Goal: Navigation & Orientation: Find specific page/section

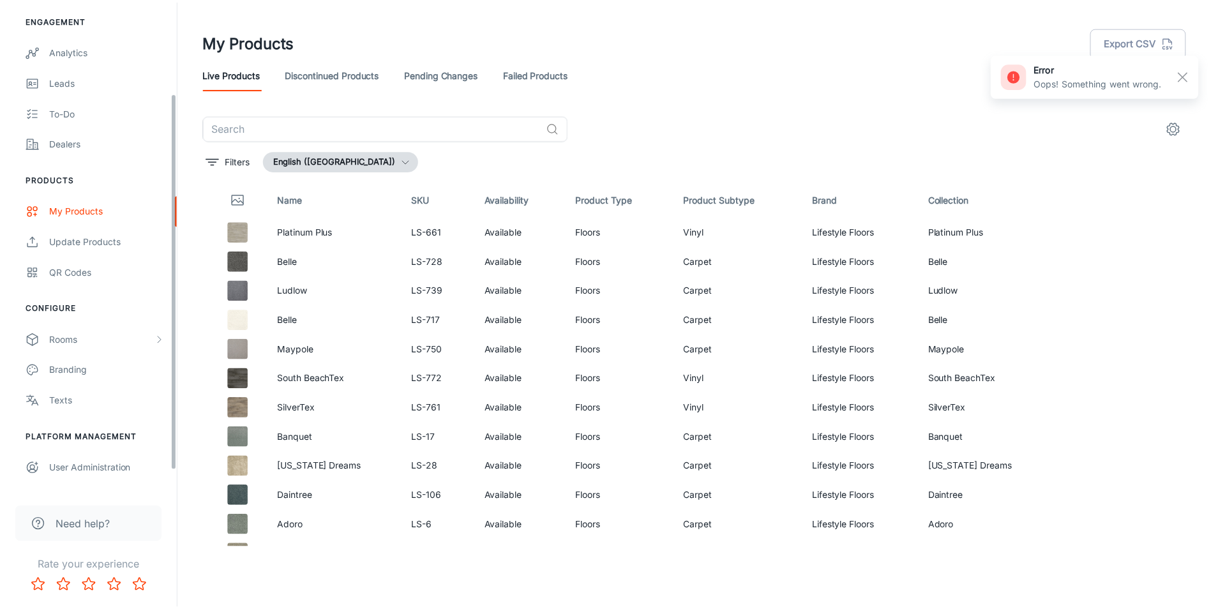
scroll to position [146, 0]
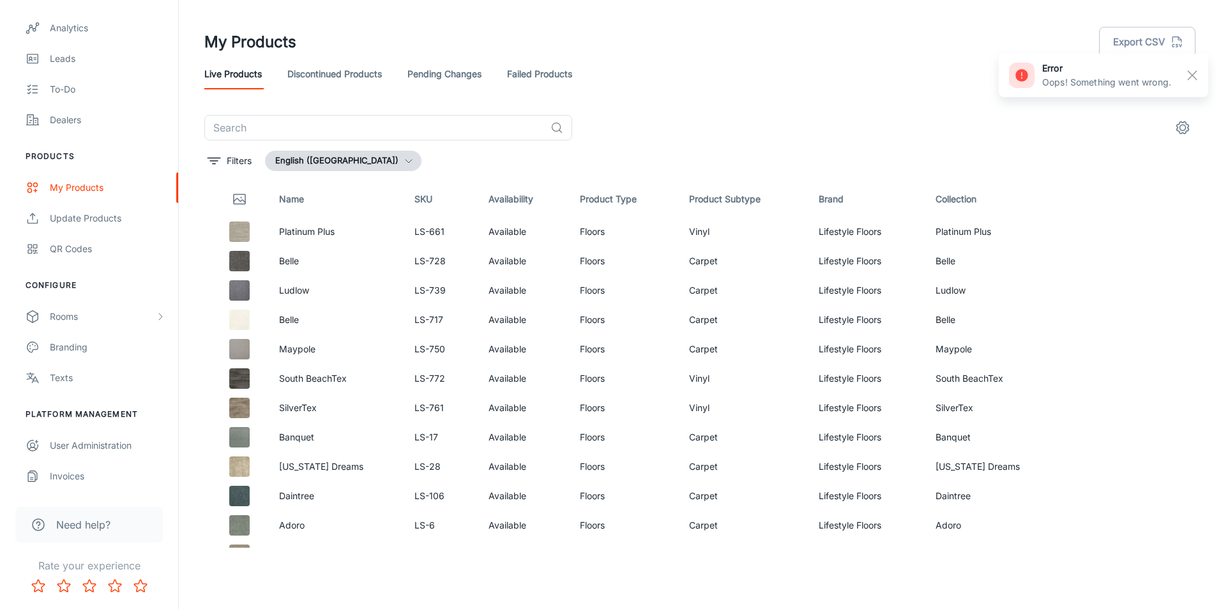
drag, startPoint x: 176, startPoint y: 334, endPoint x: 182, endPoint y: 494, distance: 159.7
click at [182, 494] on div "Lifestyle Floors UK [PERSON_NAME] Engagement Analytics Leads To-do Dealers Prod…" at bounding box center [610, 299] width 1221 height 599
click at [69, 117] on div "Dealers" at bounding box center [108, 120] width 116 height 14
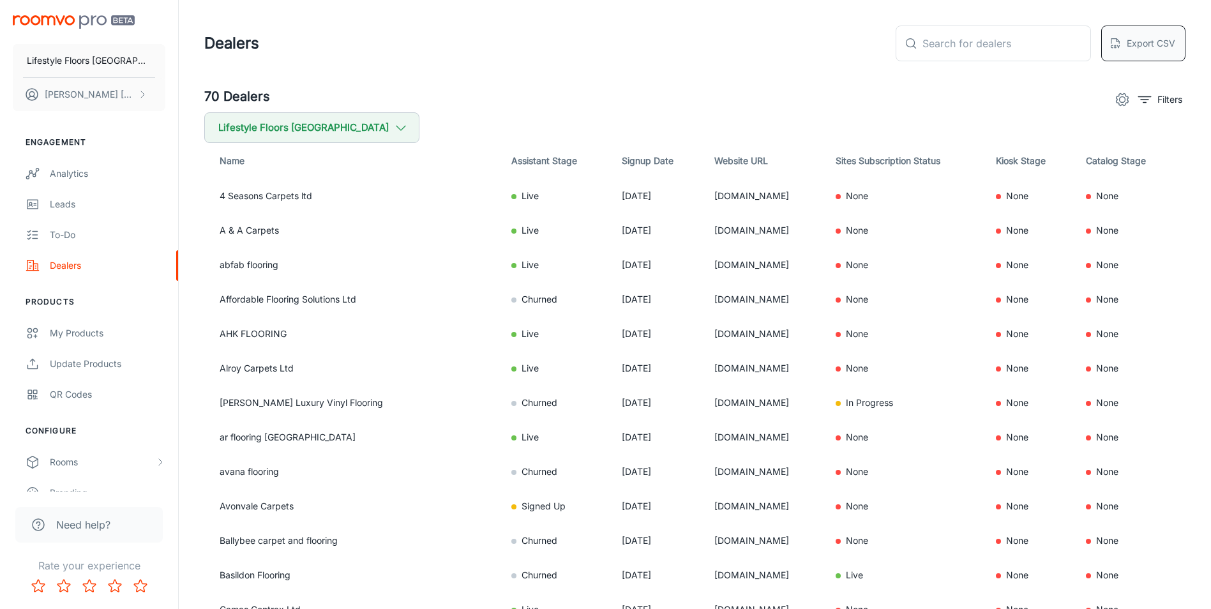
click at [1130, 40] on button "Export CSV" at bounding box center [1143, 44] width 84 height 36
click at [106, 58] on p "Lifestyle Floors [GEOGRAPHIC_DATA]" at bounding box center [89, 61] width 124 height 14
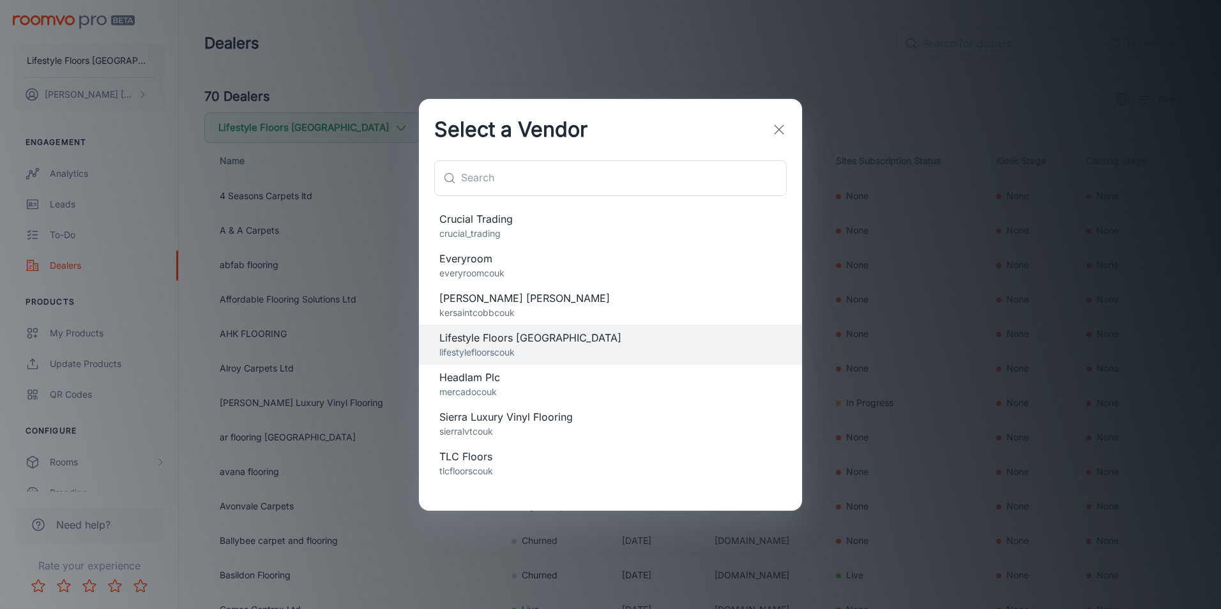
click at [510, 271] on p "everyroomcouk" at bounding box center [610, 273] width 342 height 14
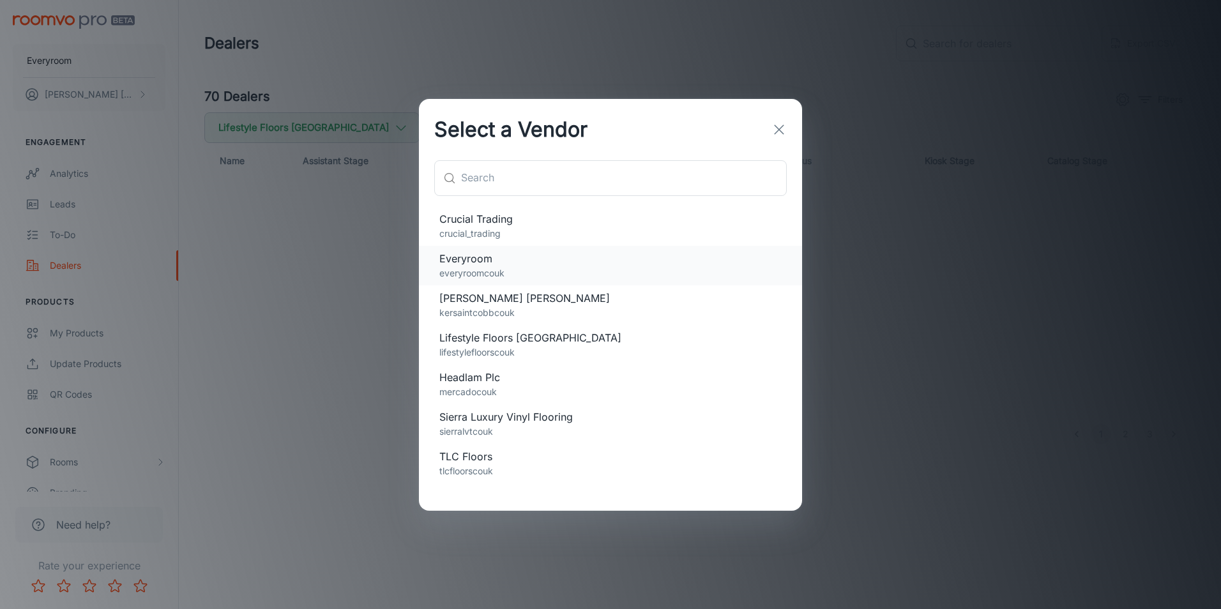
click at [499, 268] on p "everyroomcouk" at bounding box center [610, 273] width 342 height 14
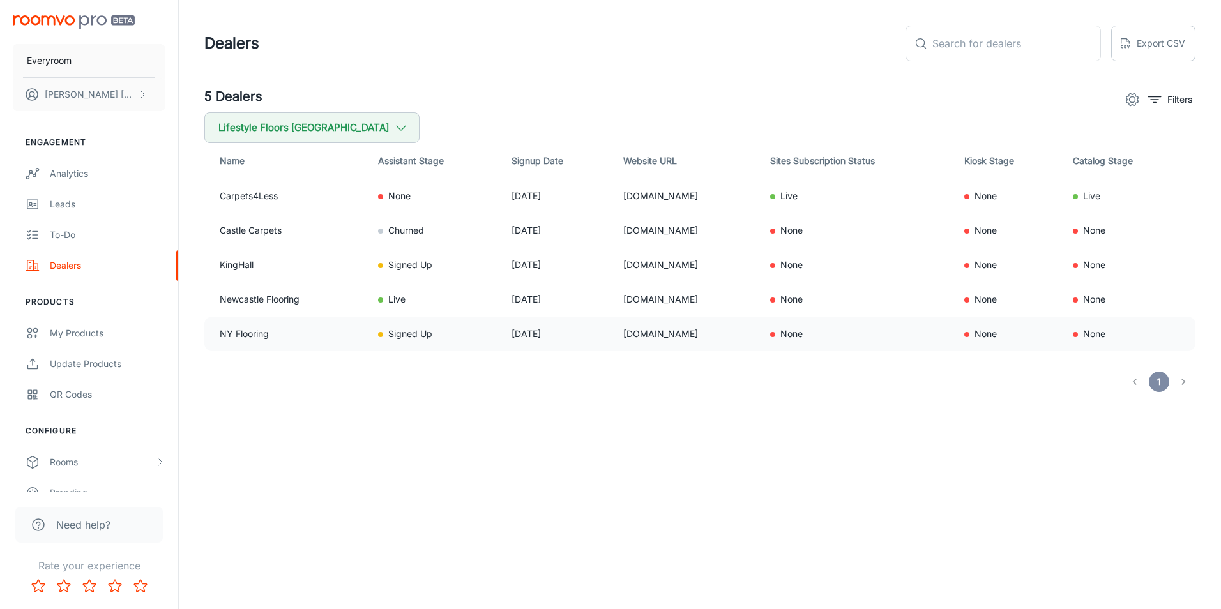
click at [745, 317] on td "[DOMAIN_NAME]" at bounding box center [686, 334] width 147 height 34
click at [103, 63] on button "Everyroom" at bounding box center [89, 60] width 153 height 33
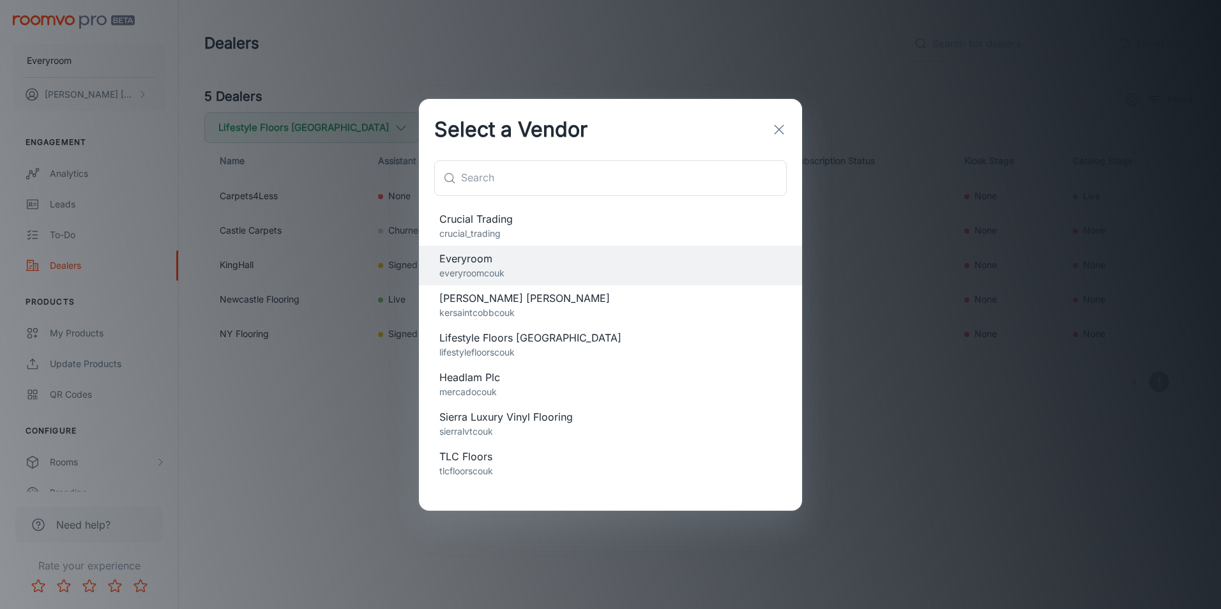
click at [547, 308] on p "kersaintcobbcouk" at bounding box center [610, 313] width 342 height 14
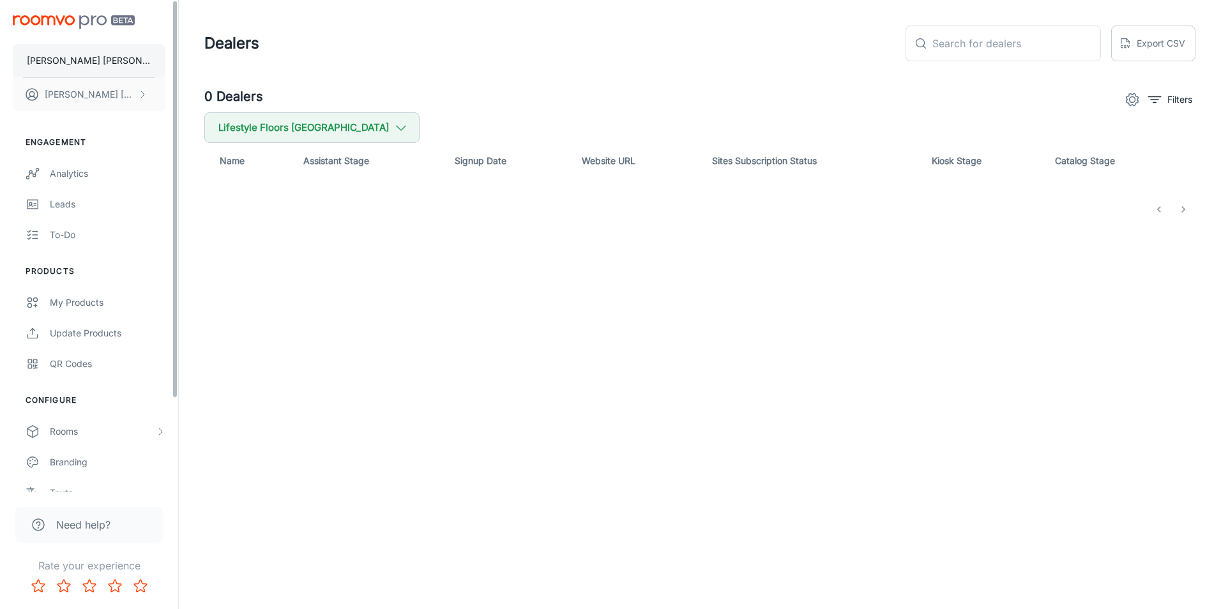
click at [91, 60] on button "[PERSON_NAME] [PERSON_NAME]" at bounding box center [89, 60] width 153 height 33
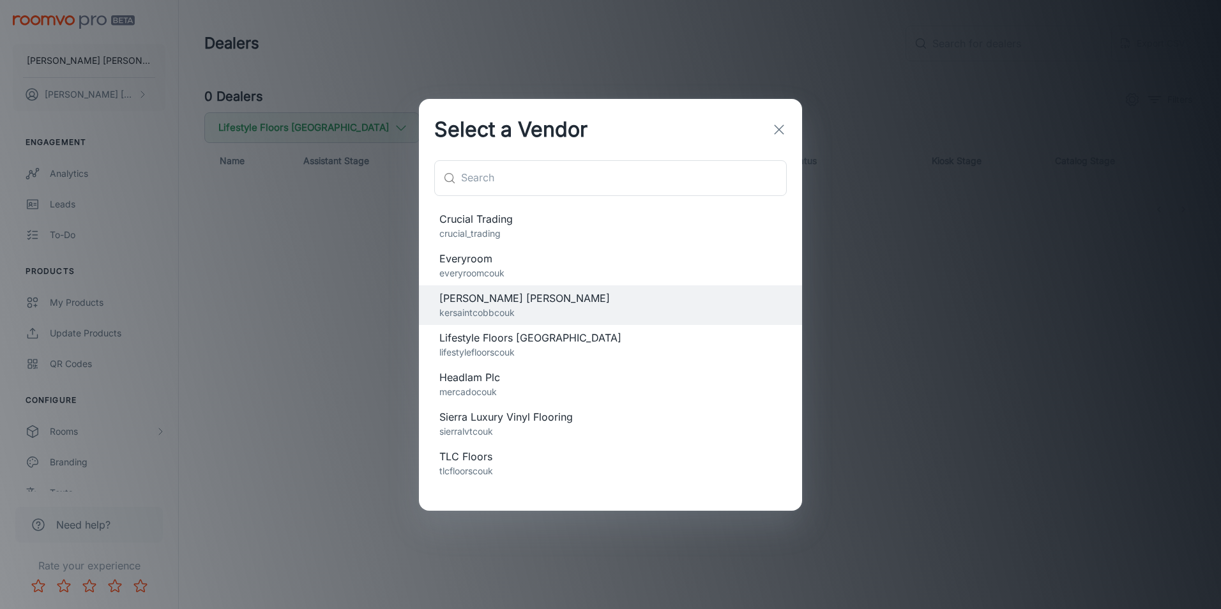
click at [468, 223] on span "Crucial Trading" at bounding box center [610, 218] width 342 height 15
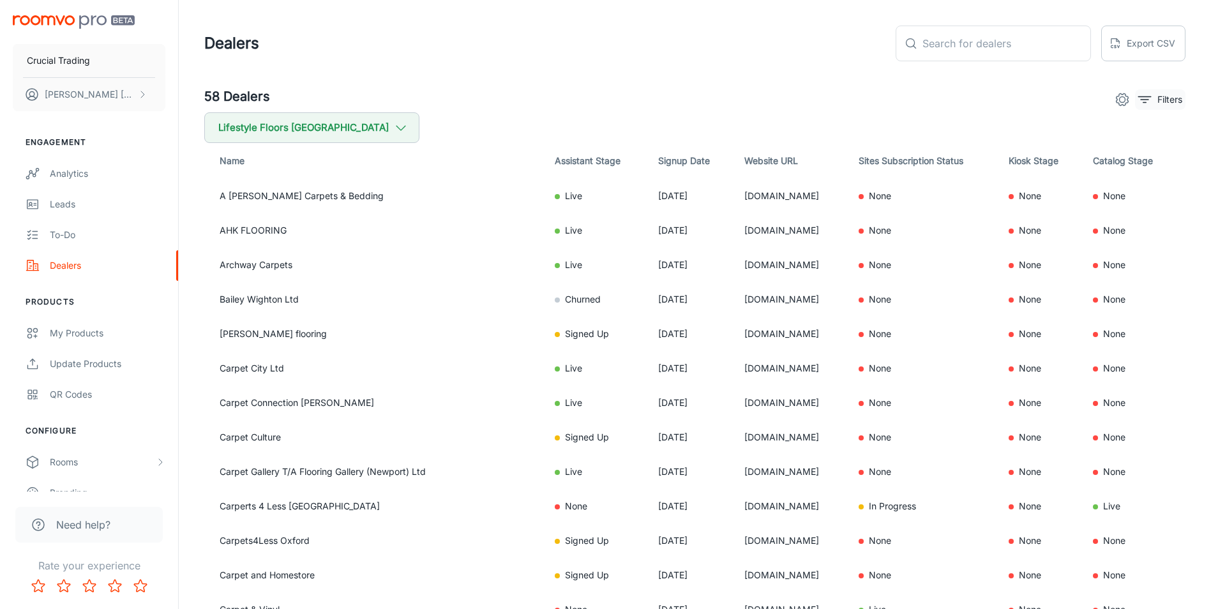
click at [1157, 91] on button "Filters" at bounding box center [1160, 99] width 50 height 20
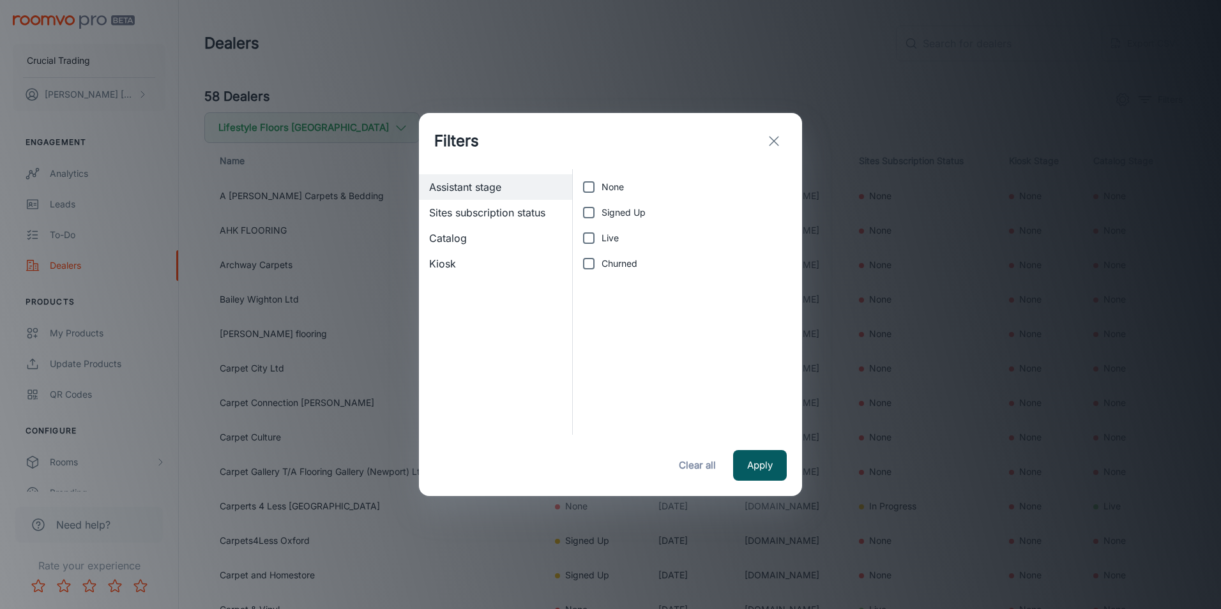
click at [526, 216] on span "Sites subscription status" at bounding box center [495, 212] width 133 height 15
click at [508, 243] on span "Catalog" at bounding box center [495, 237] width 133 height 15
click at [499, 262] on span "Kiosk" at bounding box center [495, 263] width 133 height 15
click at [777, 143] on icon "exit" at bounding box center [773, 140] width 15 height 15
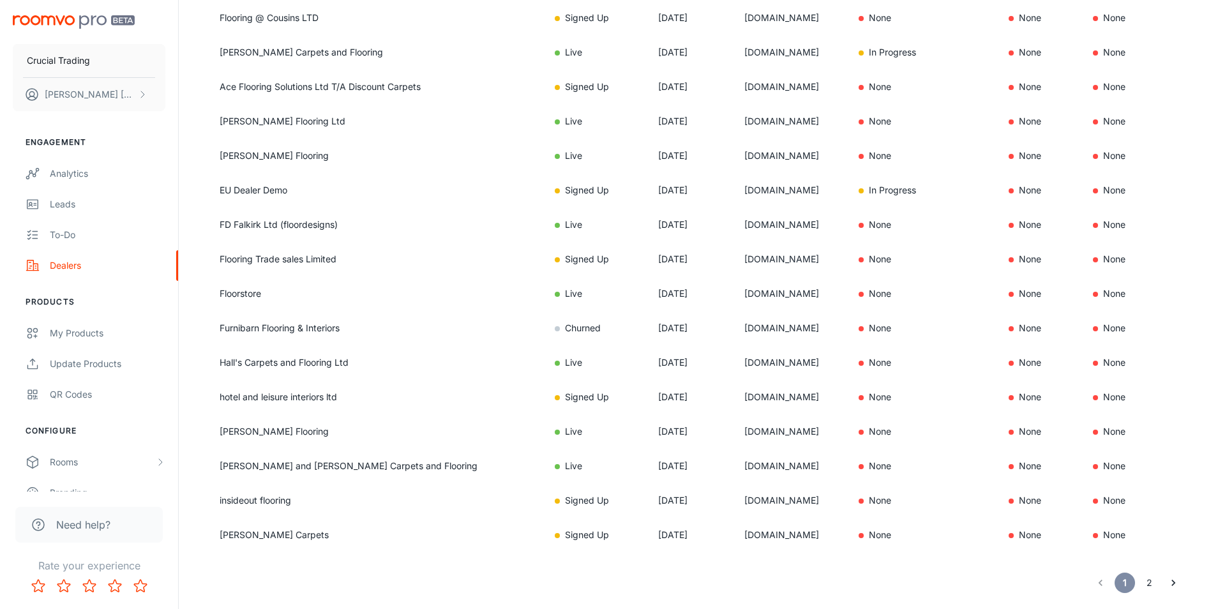
scroll to position [736, 0]
